Goal: Check status: Check status

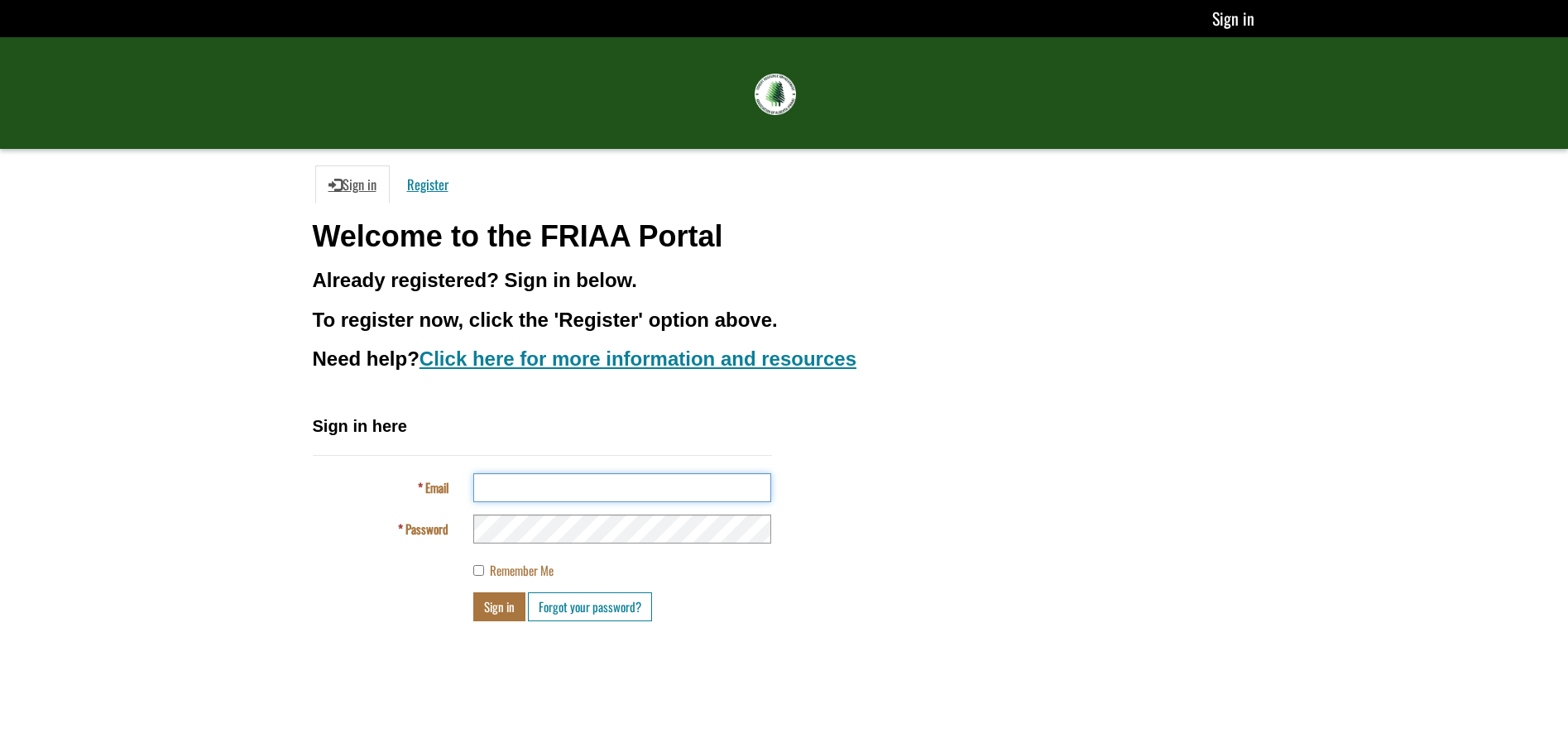
click at [501, 492] on input "Email" at bounding box center [623, 488] width 298 height 29
type input "**********"
click at [1169, 353] on h3 "Need help? Click here for more information and resources" at bounding box center [784, 358] width 943 height 21
click at [495, 612] on button "Sign in" at bounding box center [499, 607] width 52 height 29
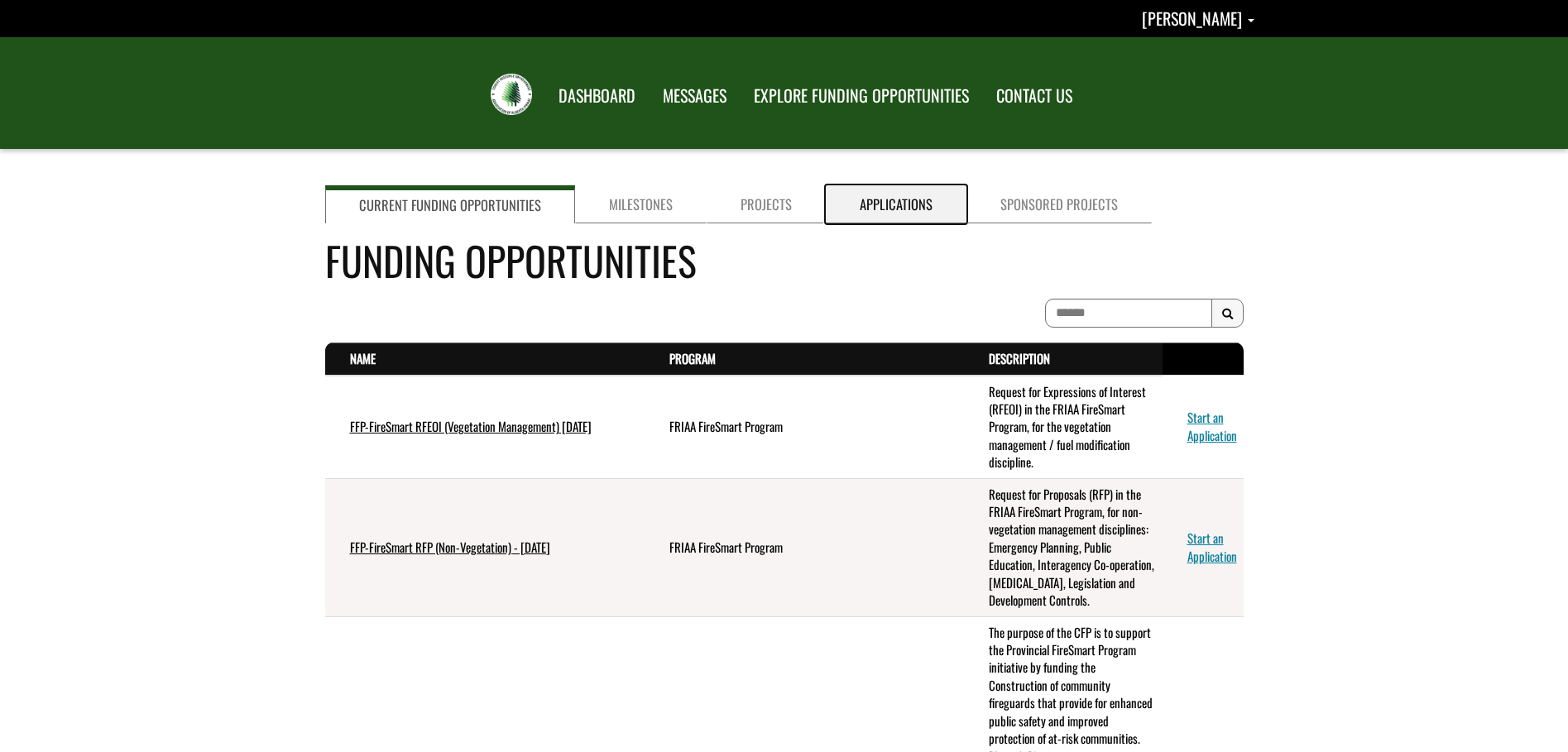
click at [884, 215] on link "Applications" at bounding box center [896, 204] width 140 height 38
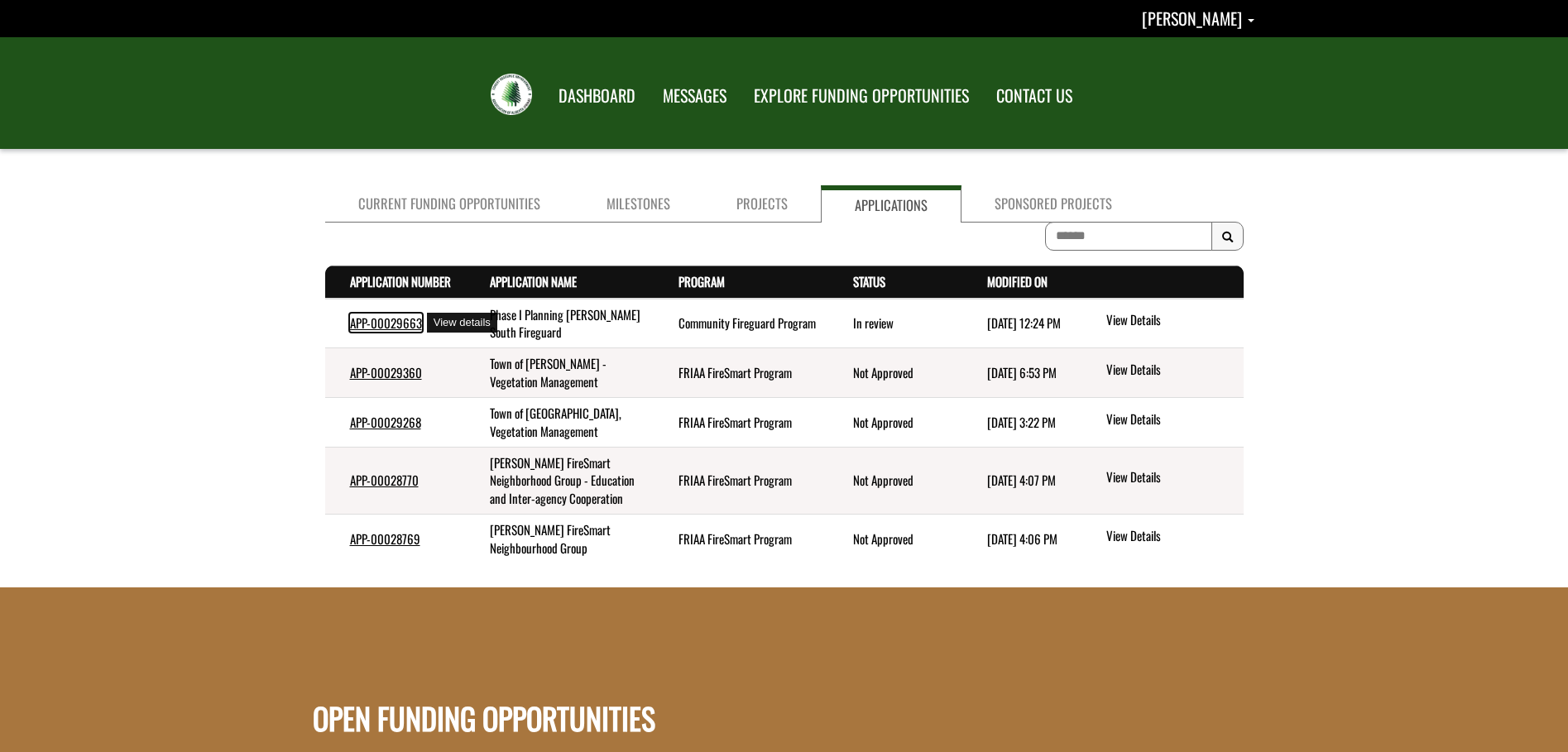
click at [397, 320] on link "APP-00029663" at bounding box center [386, 322] width 72 height 19
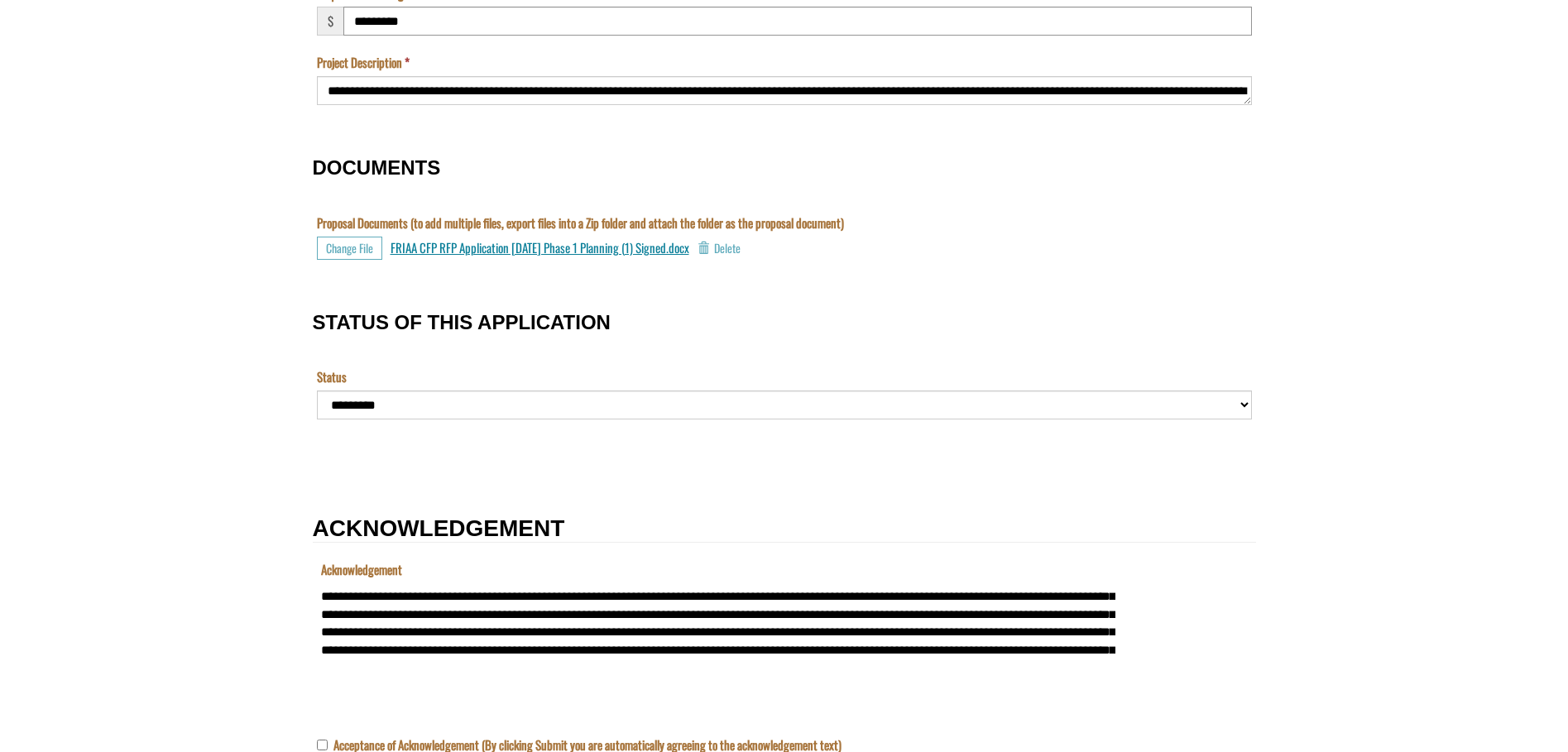
scroll to position [1546, 0]
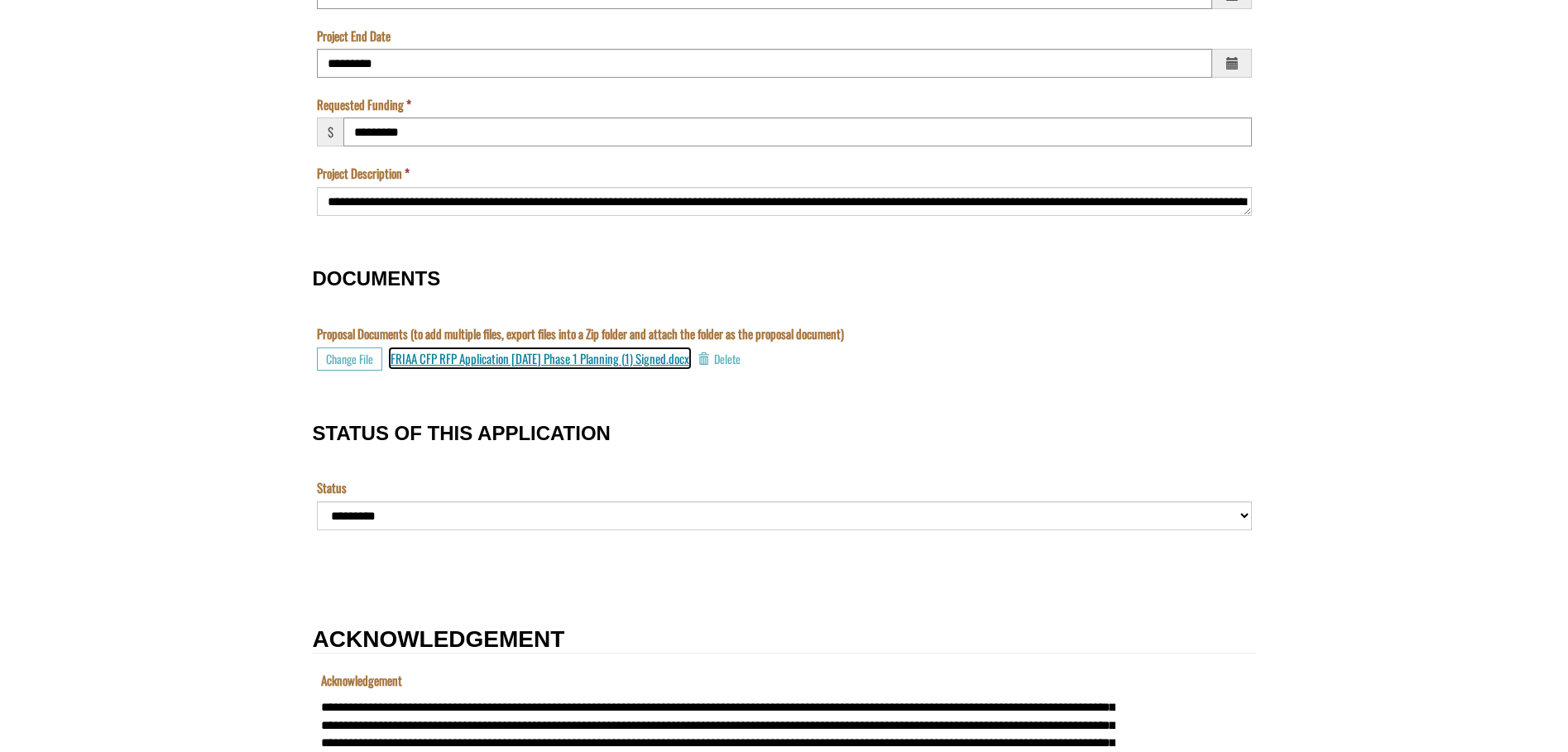
click at [551, 357] on span "FRIAA CFP RFP Application [DATE] Phase 1 Planning (1) Signed.docx" at bounding box center [540, 357] width 298 height 19
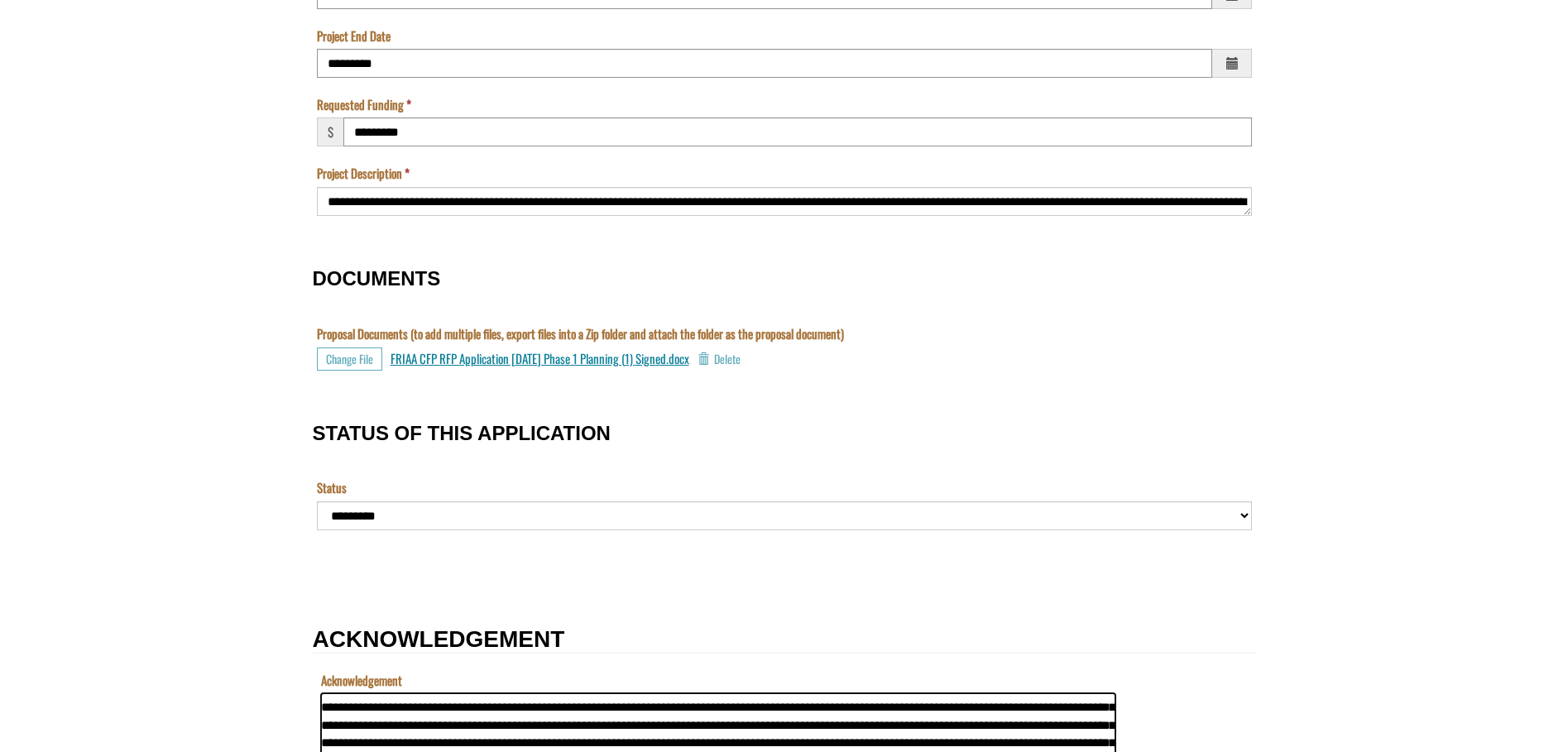
scroll to position [0, 0]
click at [645, 328] on label "Proposal Documents (to add multiple files, export files into a Zip folder and a…" at bounding box center [580, 334] width 527 height 18
